Goal: Complete application form

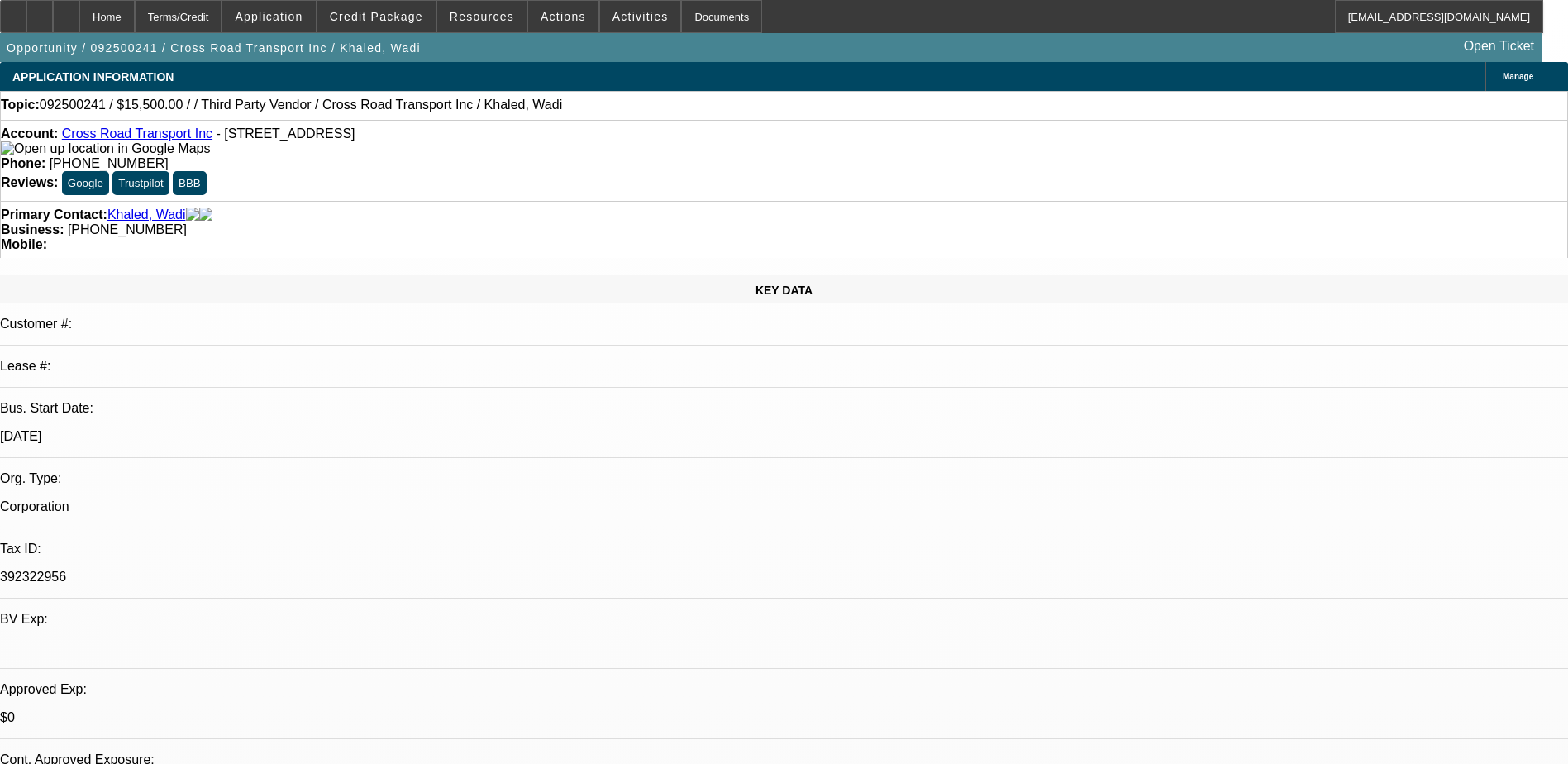
select select "0"
select select "2"
select select "0"
select select "5"
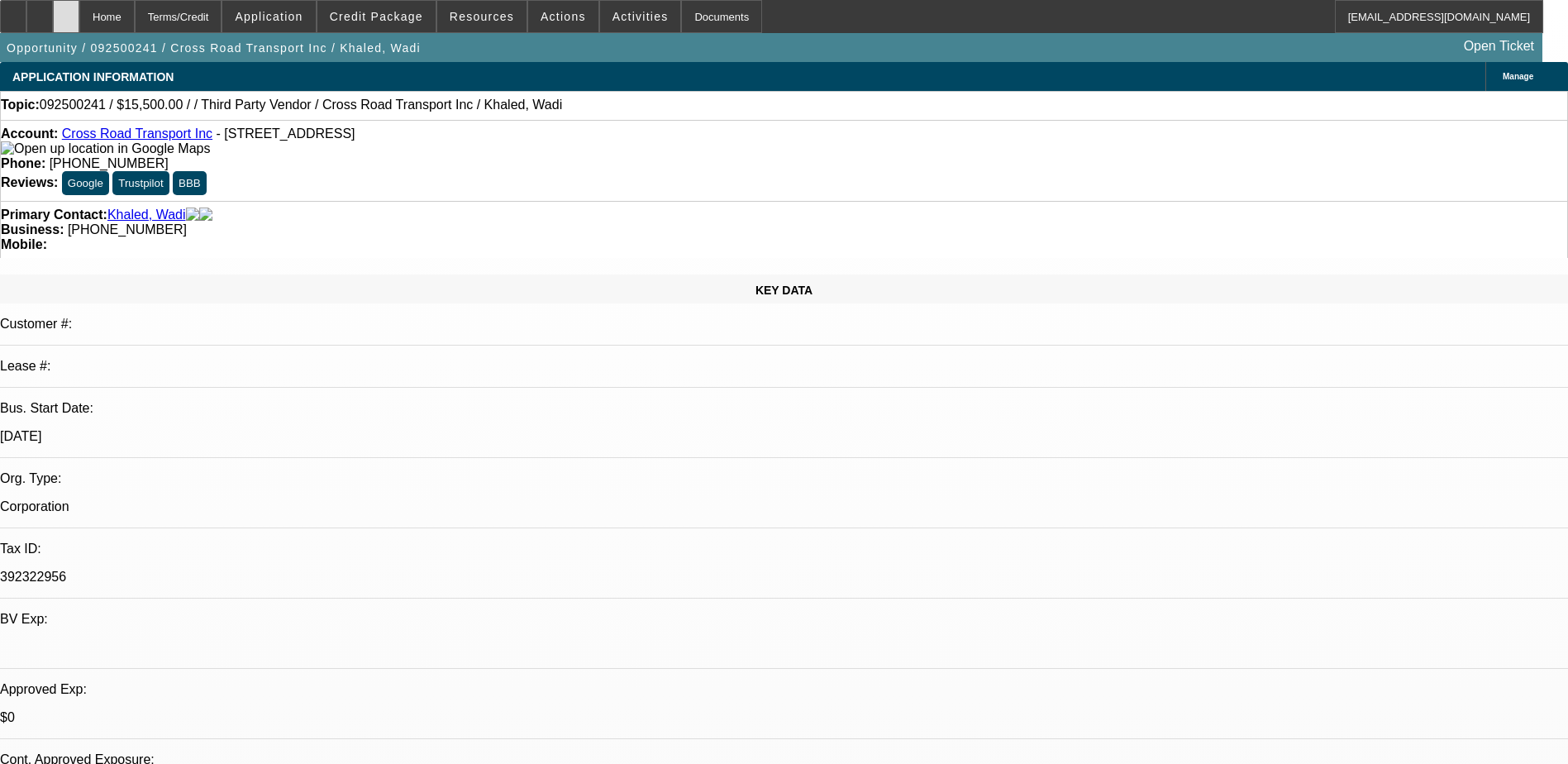
click at [79, 8] on div at bounding box center [65, 17] width 26 height 33
